Goal: Information Seeking & Learning: Learn about a topic

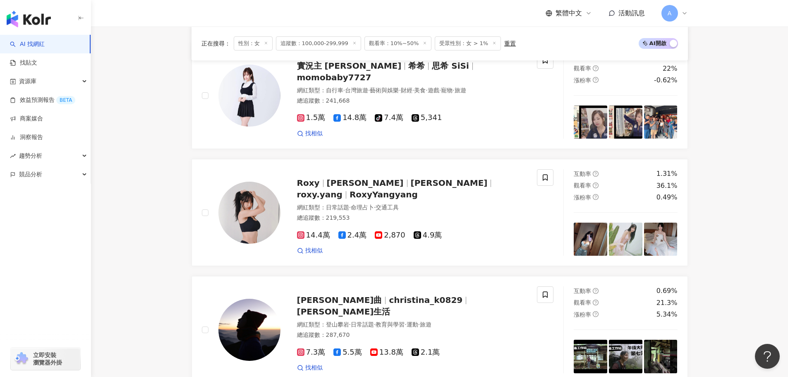
scroll to position [0, 1238]
click at [343, 190] on span "roxy.yang" at bounding box center [320, 195] width 46 height 10
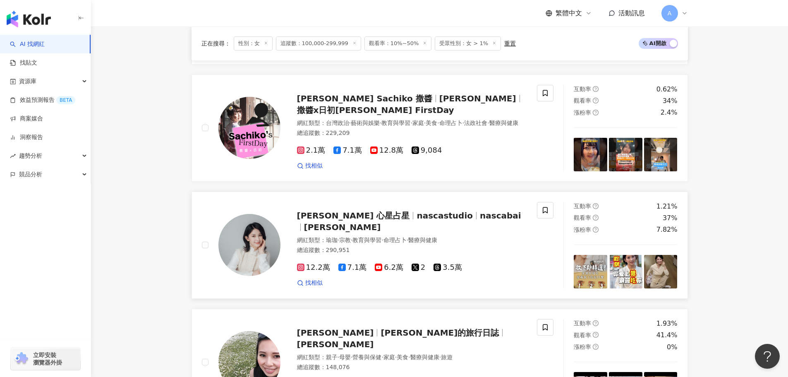
scroll to position [1318, 0]
click at [417, 218] on span "nascastudio" at bounding box center [445, 215] width 56 height 10
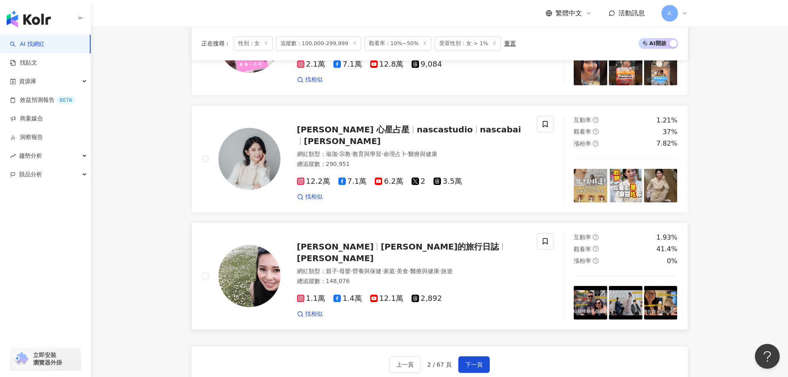
scroll to position [1435, 0]
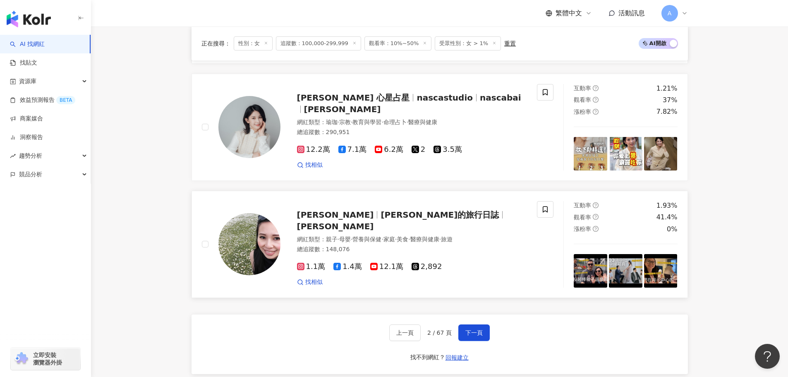
drag, startPoint x: 468, startPoint y: 336, endPoint x: 393, endPoint y: 248, distance: 115.1
click at [476, 333] on span "下一頁" at bounding box center [474, 332] width 17 height 7
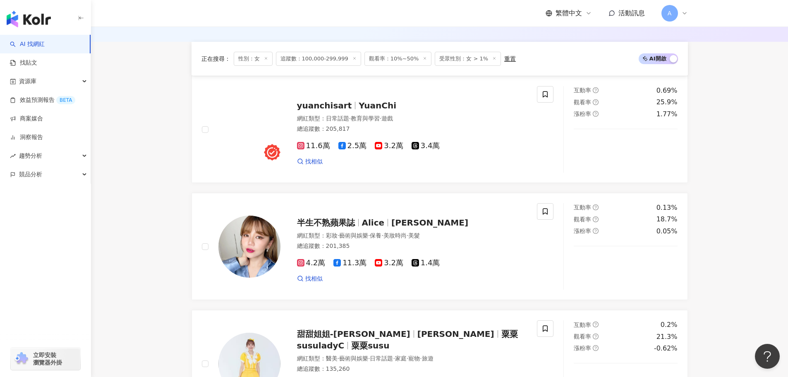
scroll to position [286, 0]
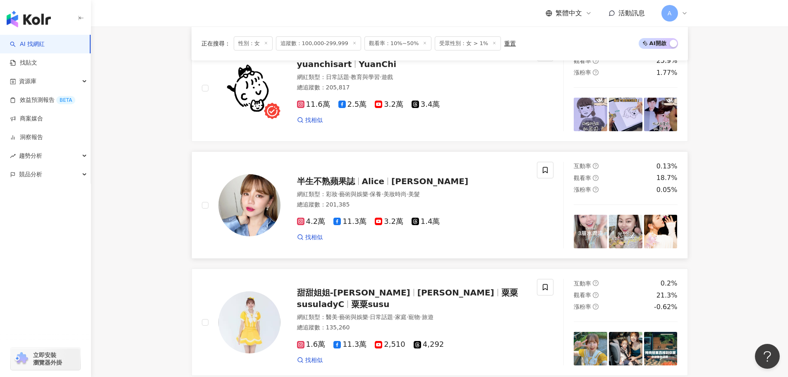
click at [361, 186] on span "半生不熟蘋果誌" at bounding box center [329, 181] width 65 height 10
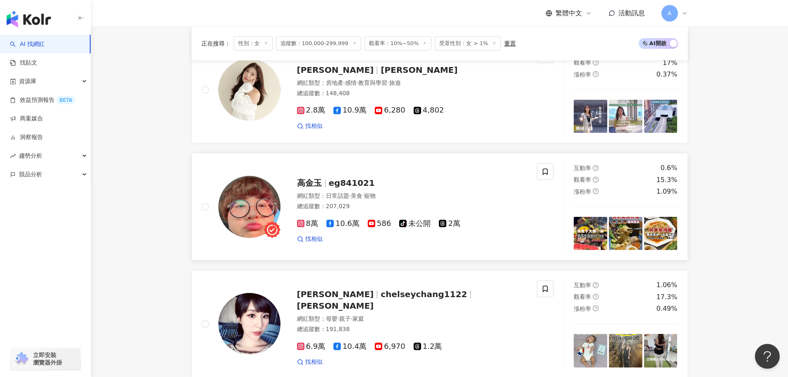
scroll to position [1334, 0]
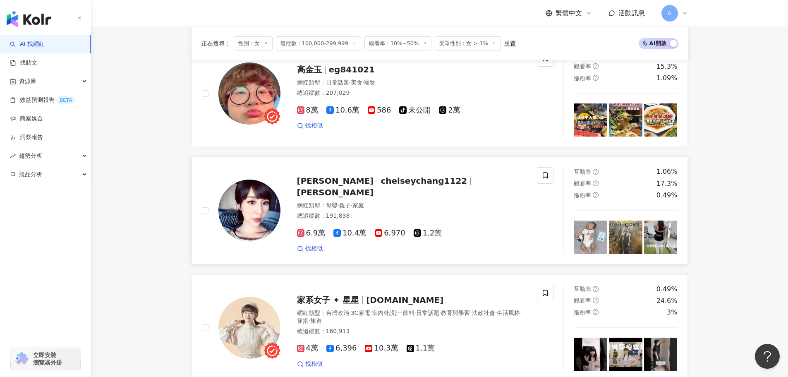
click at [397, 185] on div "張佳如 chelseychang1122 Chelsey Chang 網紅類型 ： 母嬰 · 親子 · 家庭 總追蹤數 ： 191,838 6.9萬 10.4…" at bounding box center [404, 210] width 247 height 84
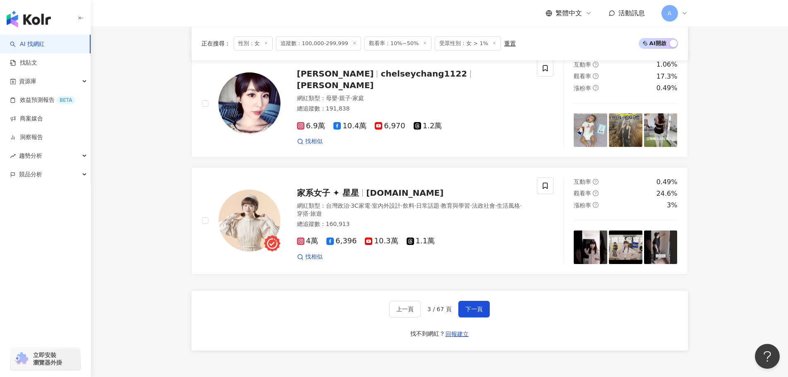
scroll to position [1443, 0]
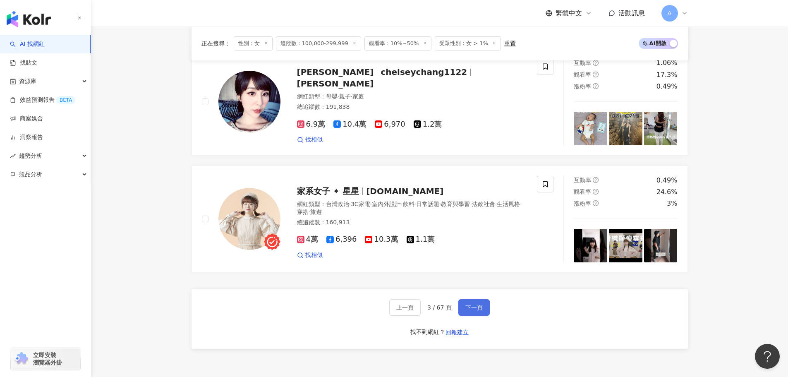
click at [476, 311] on span "下一頁" at bounding box center [474, 307] width 17 height 7
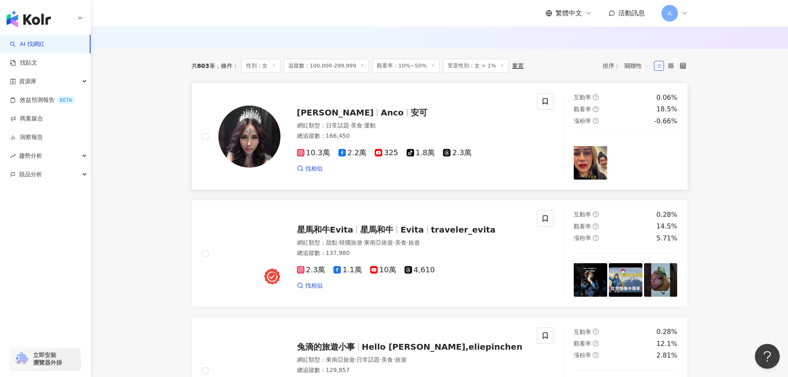
scroll to position [237, 0]
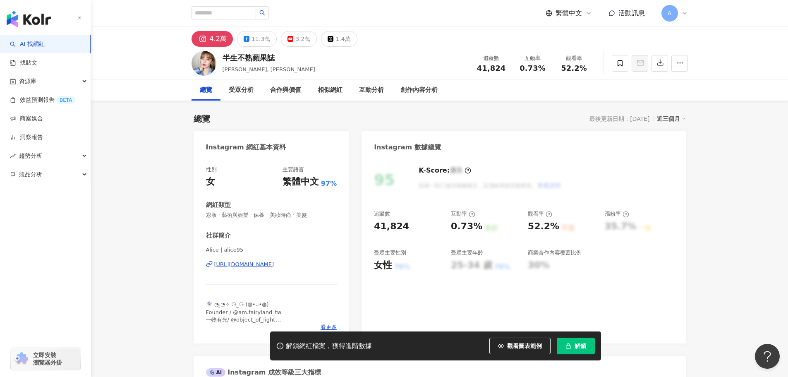
drag, startPoint x: 258, startPoint y: 257, endPoint x: 276, endPoint y: 264, distance: 19.0
click at [274, 264] on div "https://www.instagram.com/alice95/" at bounding box center [244, 264] width 60 height 7
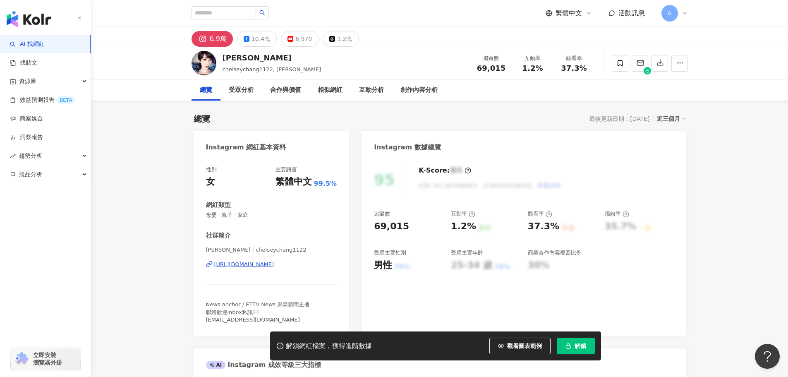
drag, startPoint x: 314, startPoint y: 265, endPoint x: 305, endPoint y: 262, distance: 9.7
click at [274, 265] on div "[URL][DOMAIN_NAME]" at bounding box center [244, 264] width 60 height 7
